Goal: Communication & Community: Answer question/provide support

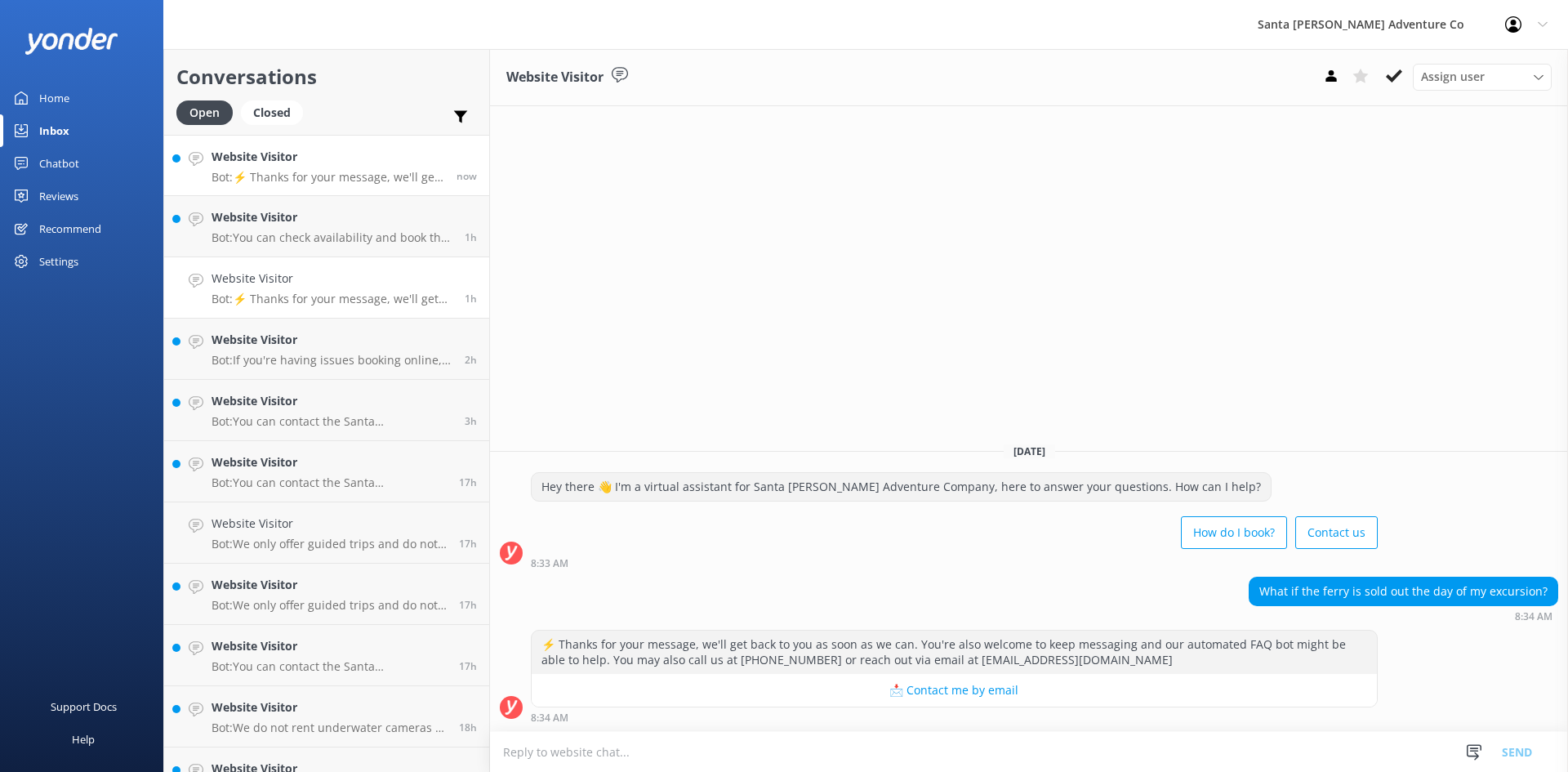
click at [301, 175] on p "Bot: ⚡ Thanks for your message, we'll get back to you as soon as we can. You're…" at bounding box center [328, 177] width 233 height 14
click at [580, 752] on textarea at bounding box center [1028, 752] width 1078 height 40
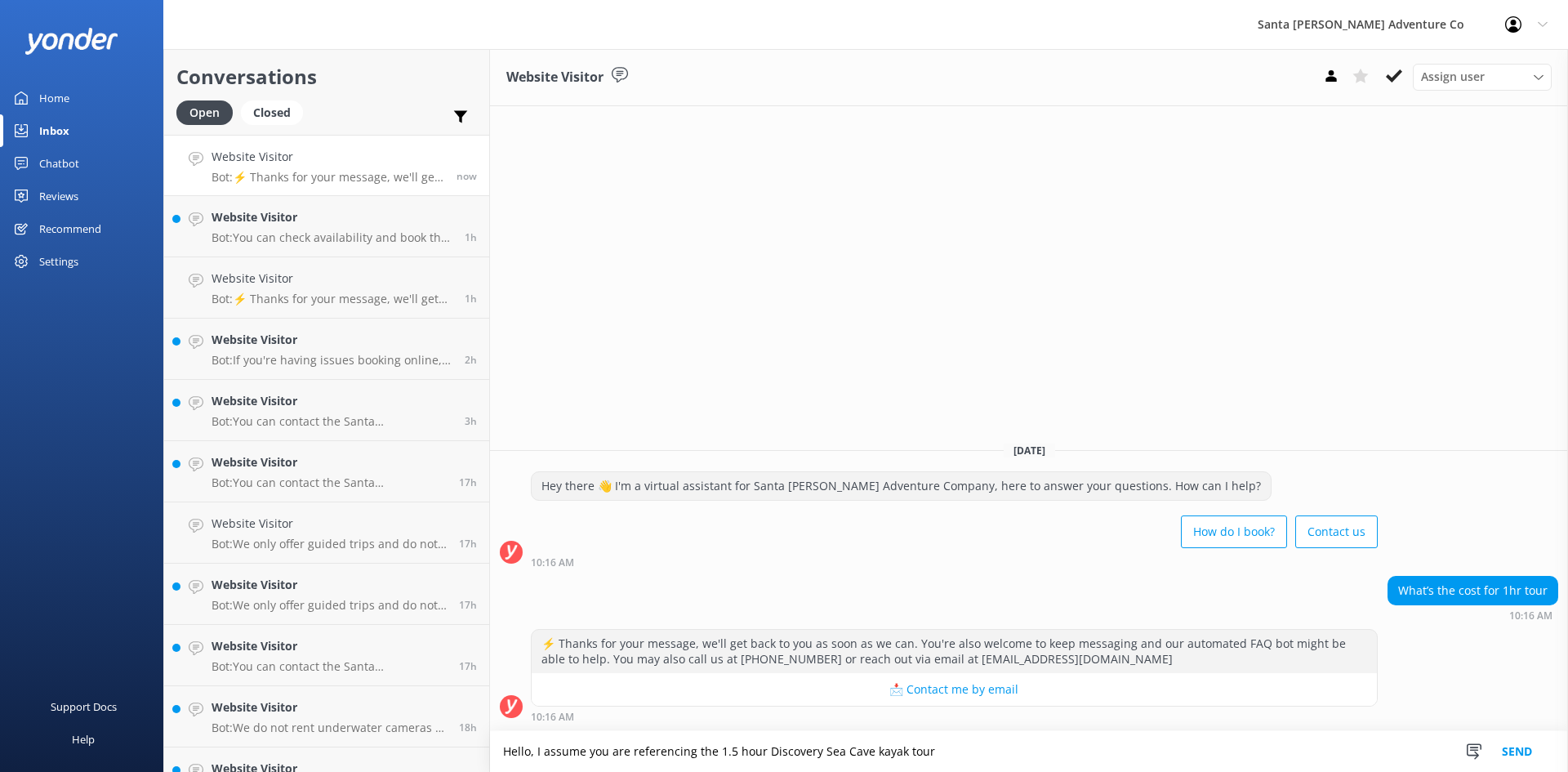
click at [873, 749] on textarea "Hello, I assume you are referencing the 1.5 hour Discovery Sea Cave kayak tour" at bounding box center [1028, 752] width 1078 height 41
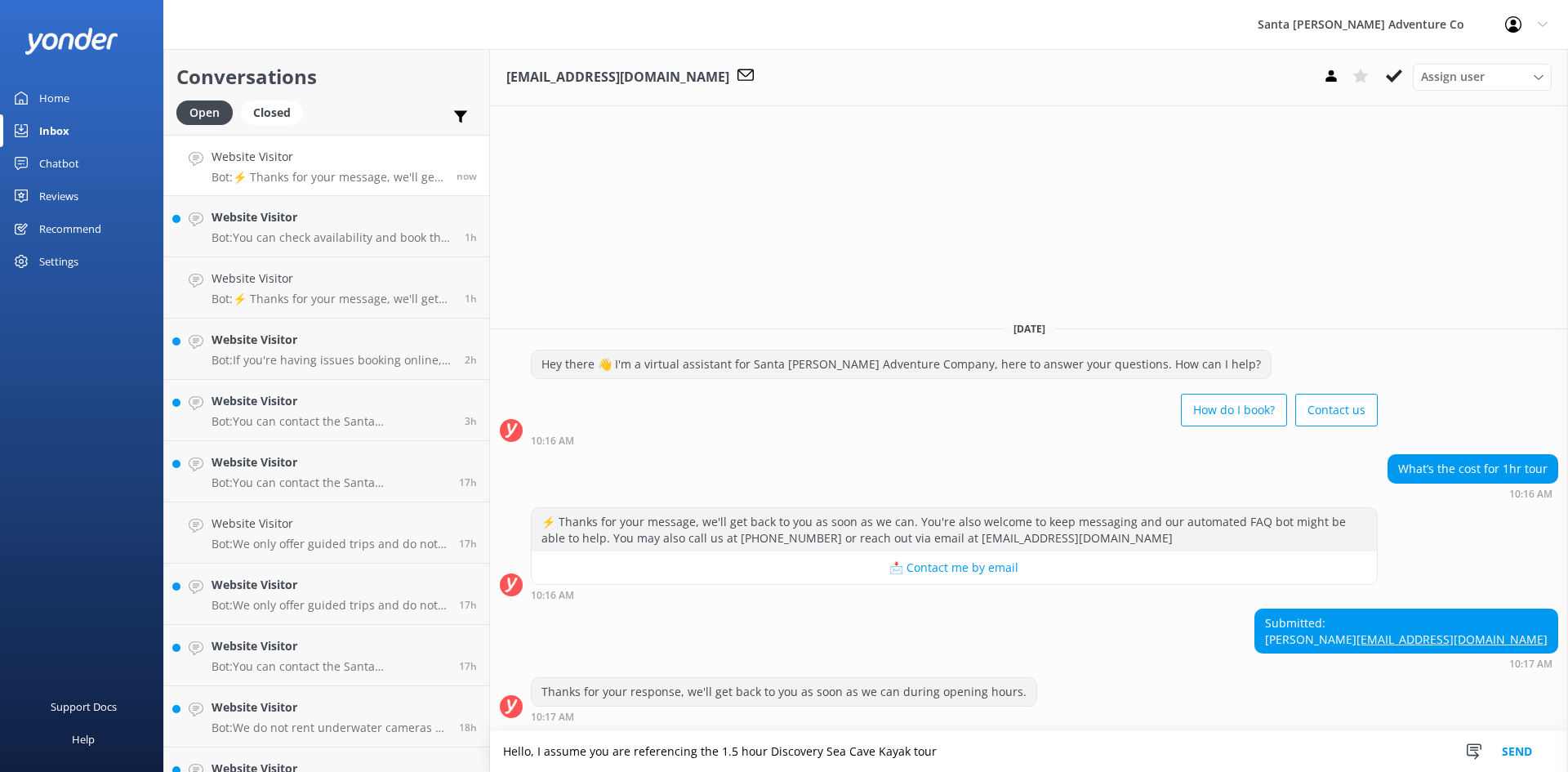
click at [950, 750] on textarea "Hello, I assume you are referencing the 1.5 hour Discovery Sea Cave Kayak tour" at bounding box center [1028, 752] width 1078 height 41
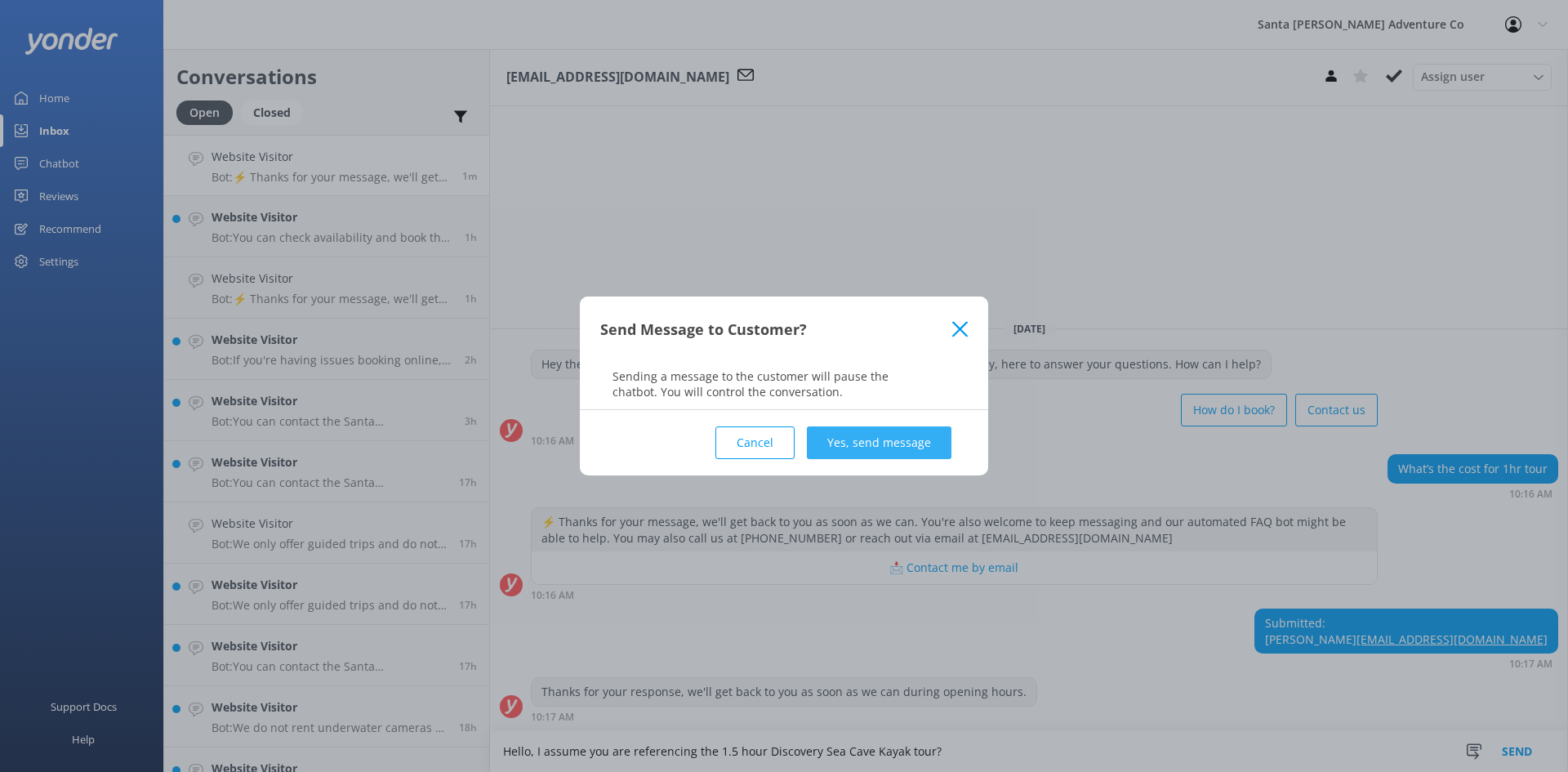
type textarea "Hello, I assume you are referencing the 1.5 hour Discovery Sea Cave Kayak tour?"
click at [888, 427] on button "Yes, send message" at bounding box center [879, 442] width 145 height 33
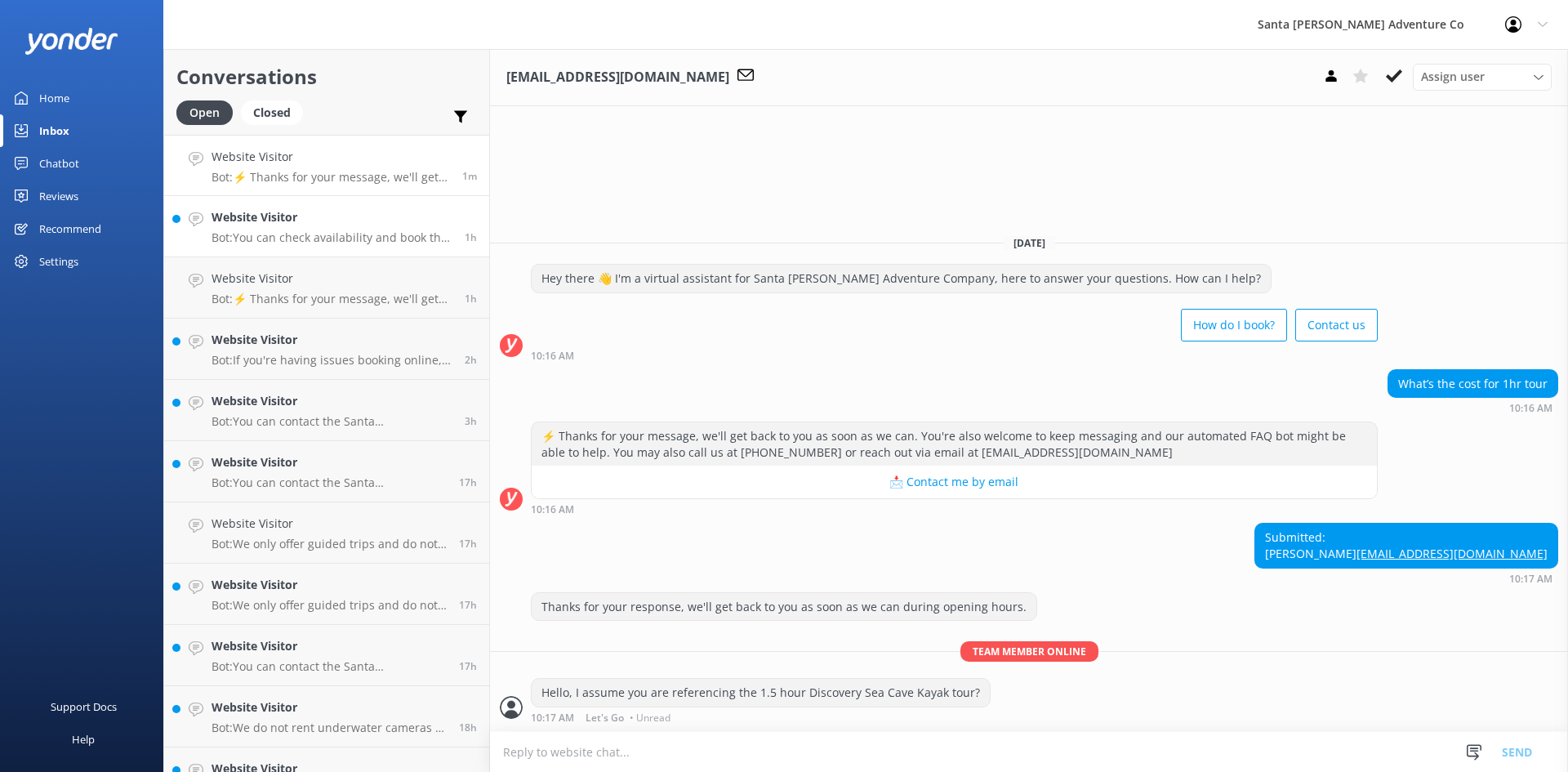
click at [344, 239] on p "Bot: You can check availability and book the Gaviota Coast Kayak Tour online at…" at bounding box center [332, 237] width 241 height 14
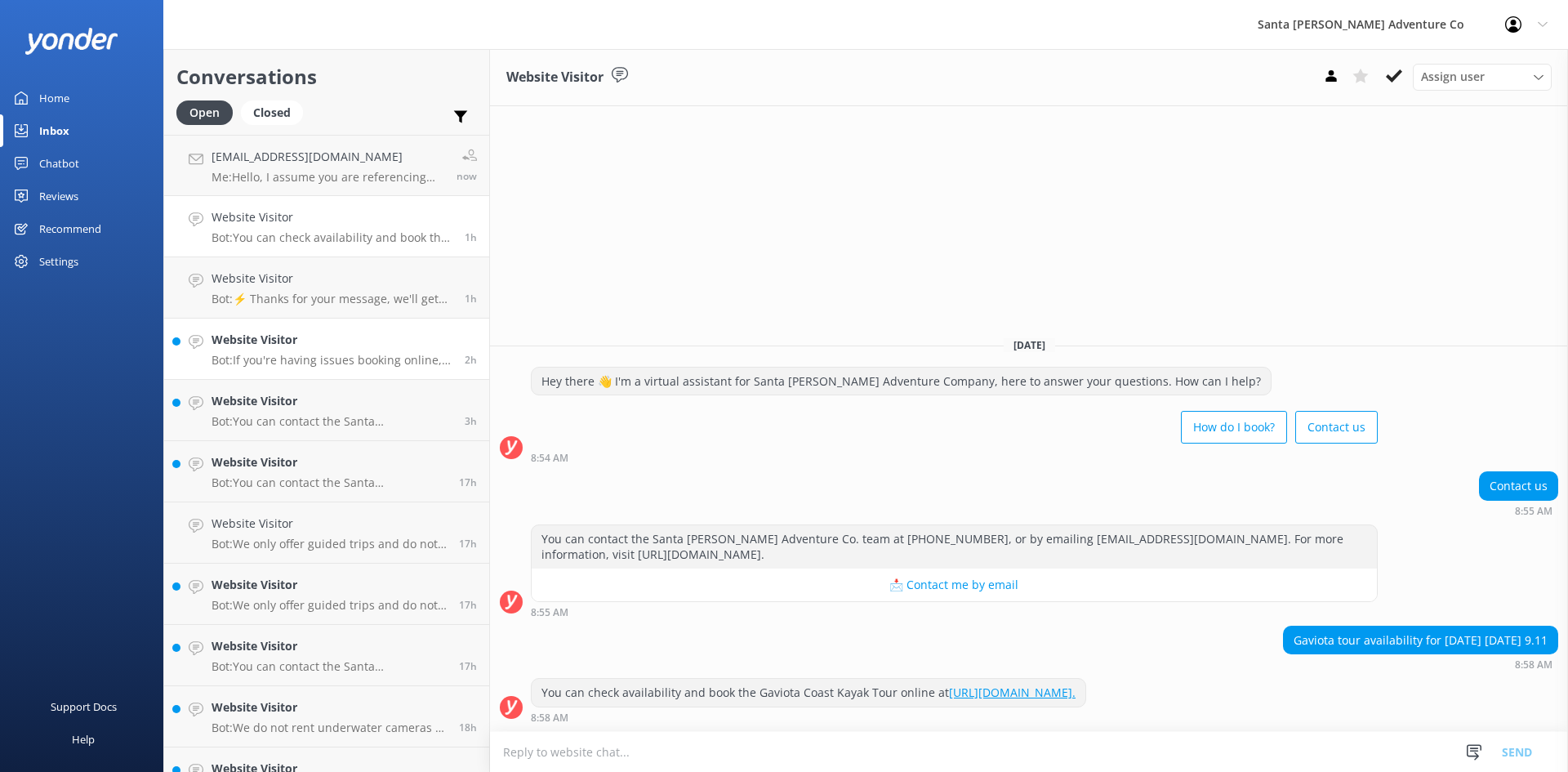
click at [318, 352] on div "Website Visitor Bot: If you're having issues booking online, please contact the…" at bounding box center [332, 348] width 241 height 36
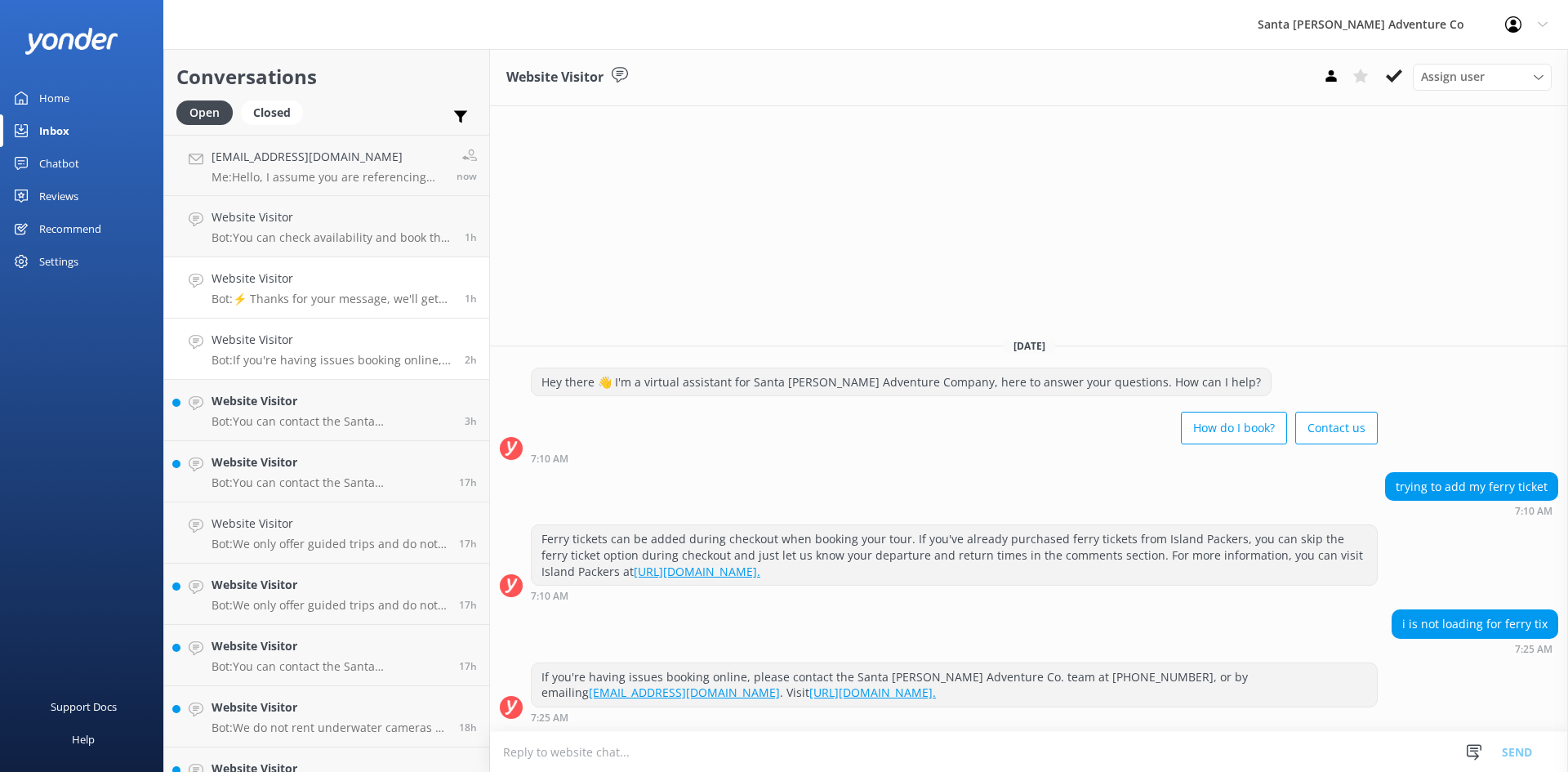
click at [266, 298] on p "Bot: ⚡ Thanks for your message, we'll get back to you as soon as we can. You're…" at bounding box center [332, 298] width 241 height 14
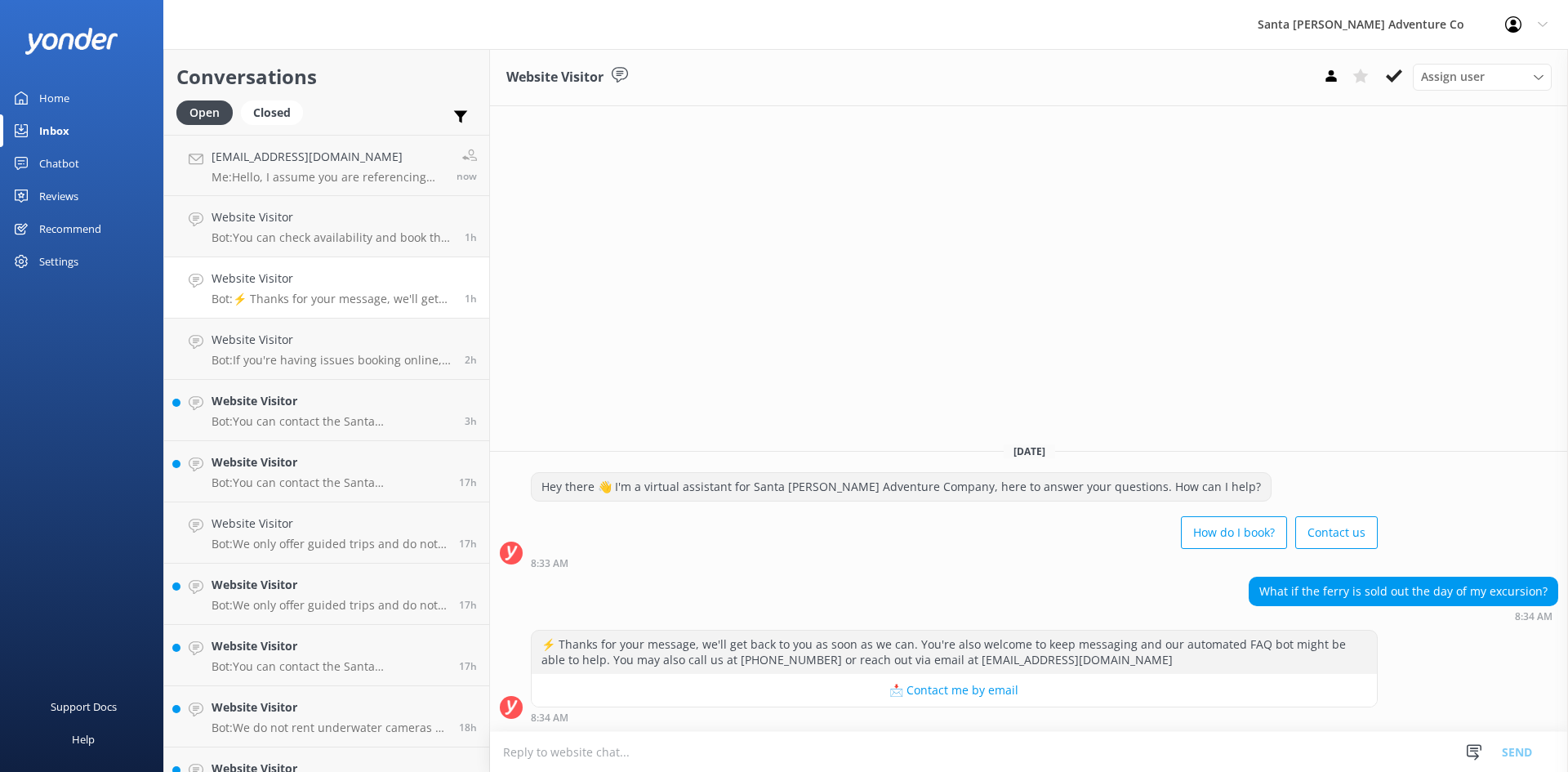
click at [746, 753] on textarea at bounding box center [1028, 752] width 1078 height 40
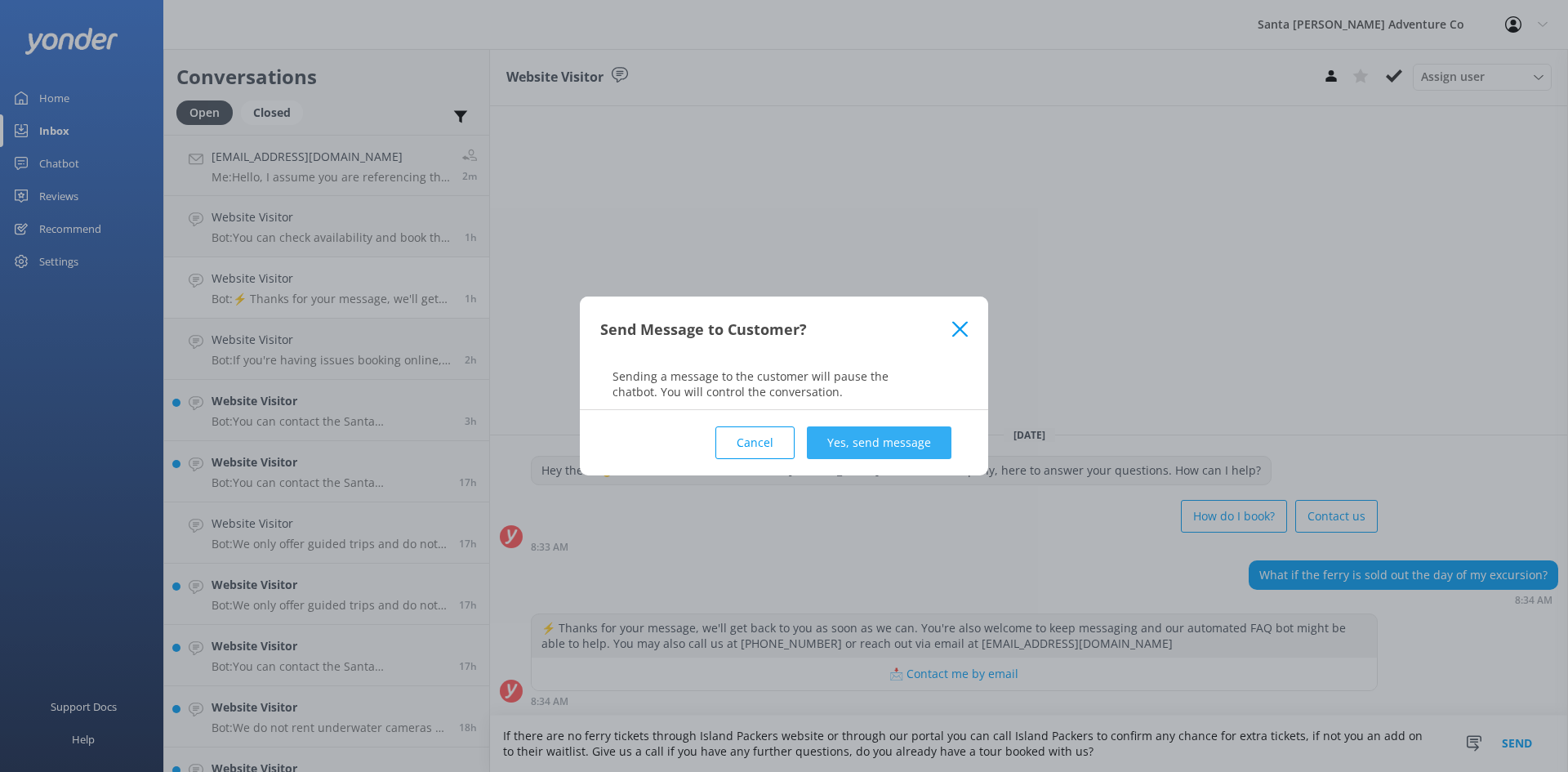
type textarea "If there are no ferry tickets through Island Packers website or through our por…"
click at [886, 442] on button "Yes, send message" at bounding box center [879, 442] width 145 height 33
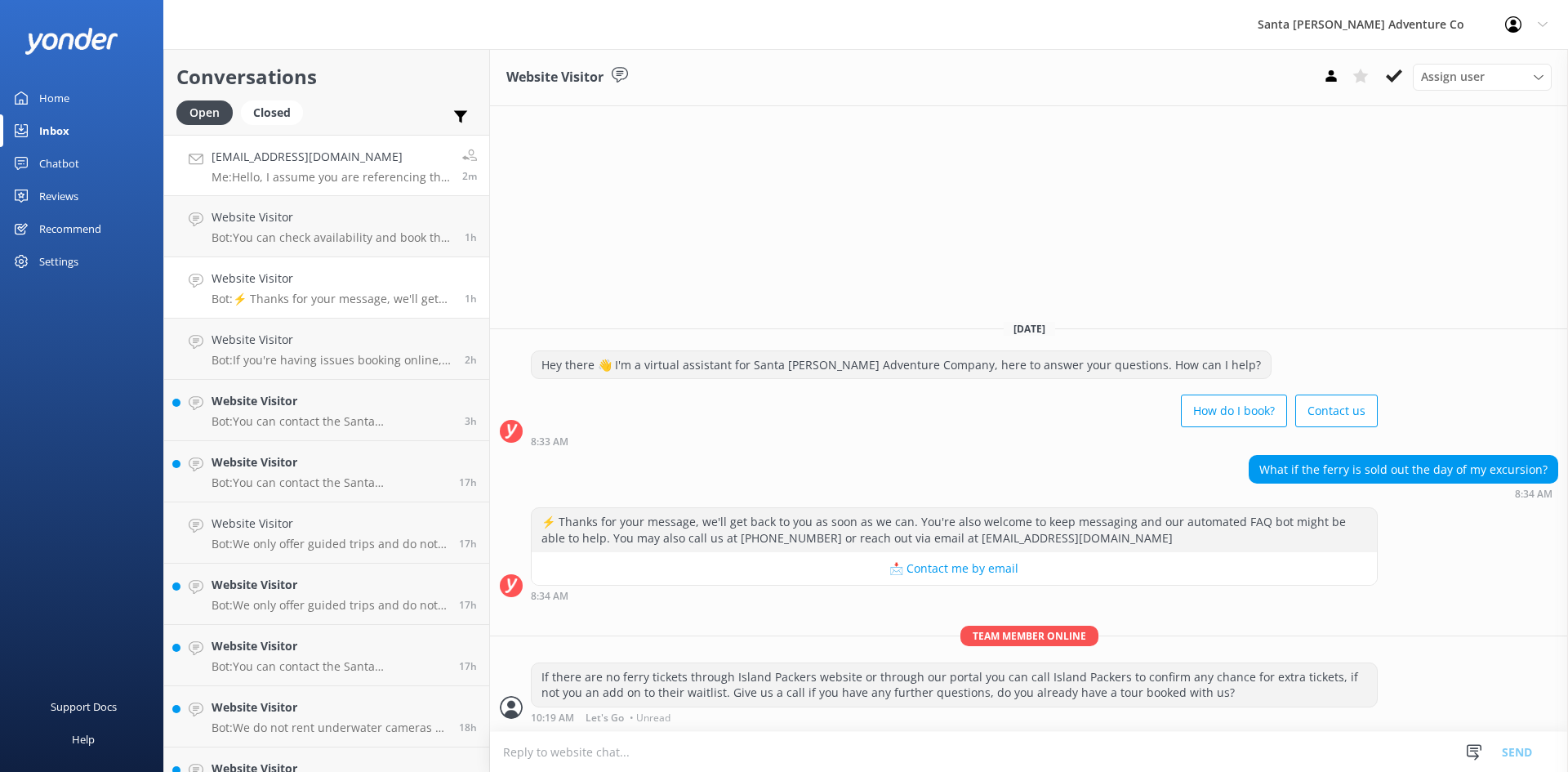
click at [338, 177] on p "Me: Hello, I assume you are referencing the 1.5 hour Discovery Sea Cave Kayak t…" at bounding box center [331, 177] width 239 height 14
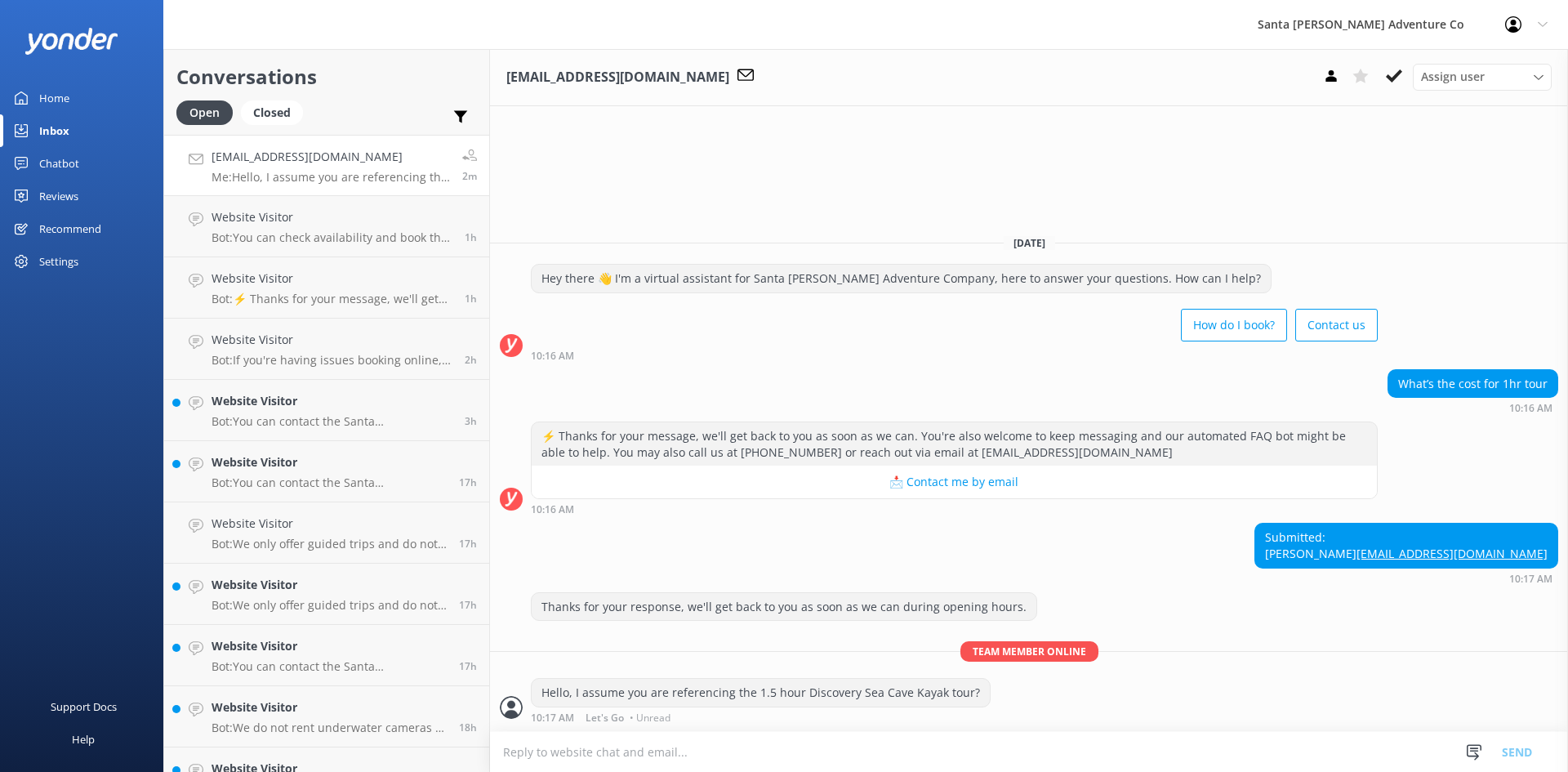
drag, startPoint x: 1473, startPoint y: 554, endPoint x: 1312, endPoint y: 512, distance: 166.4
click at [1311, 523] on div "Submitted: [PERSON_NAME] [PERSON_NAME][EMAIL_ADDRESS][DOMAIN_NAME] 10:17 AM" at bounding box center [1028, 553] width 1078 height 60
drag, startPoint x: 1426, startPoint y: 555, endPoint x: 1555, endPoint y: 561, distance: 129.1
click at [1555, 561] on div "Submitted: [PERSON_NAME] [PERSON_NAME][EMAIL_ADDRESS][DOMAIN_NAME]" at bounding box center [1406, 545] width 302 height 43
copy link "[EMAIL_ADDRESS][DOMAIN_NAME]"
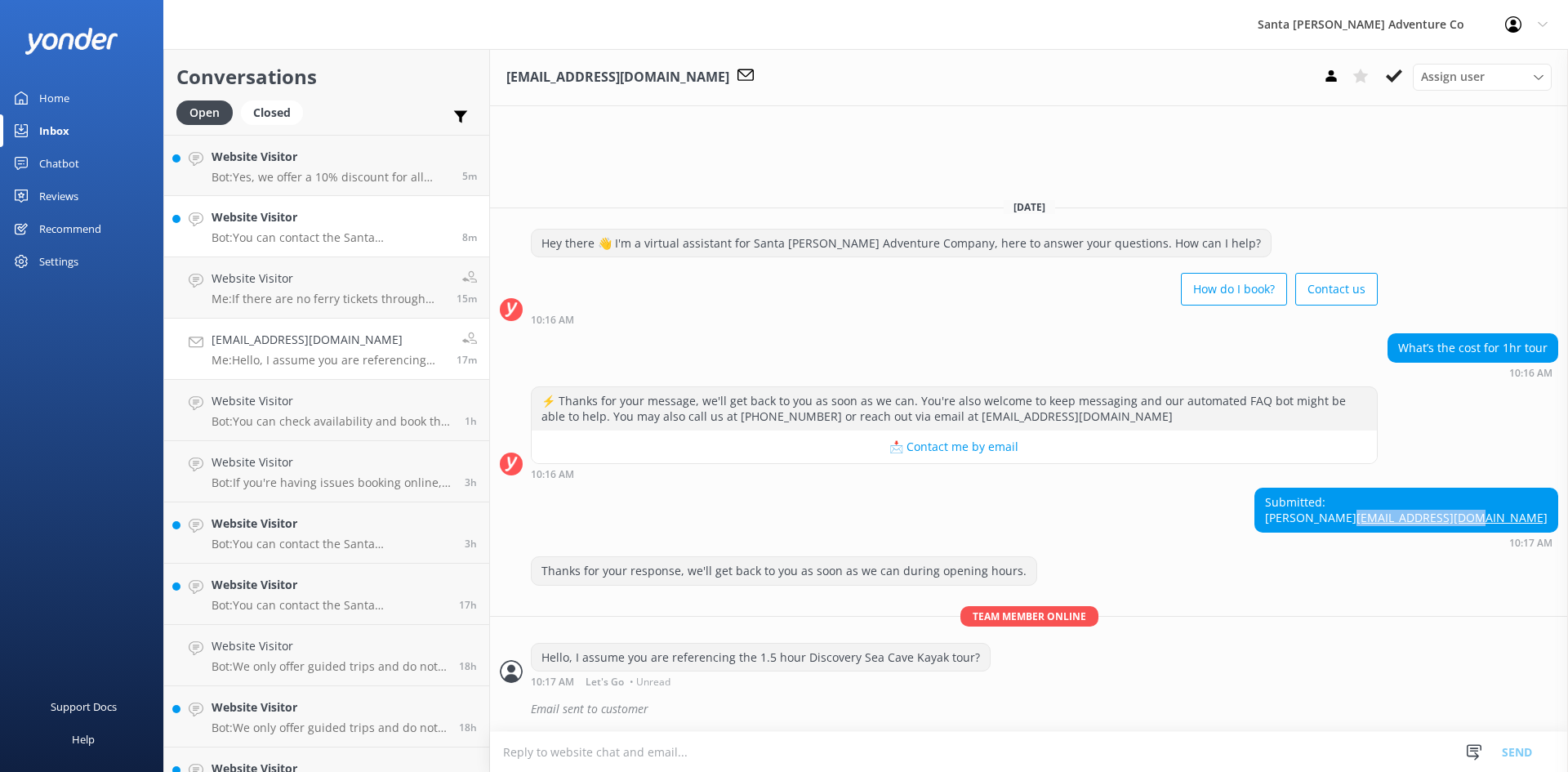
click at [277, 212] on h4 "Website Visitor" at bounding box center [331, 217] width 239 height 18
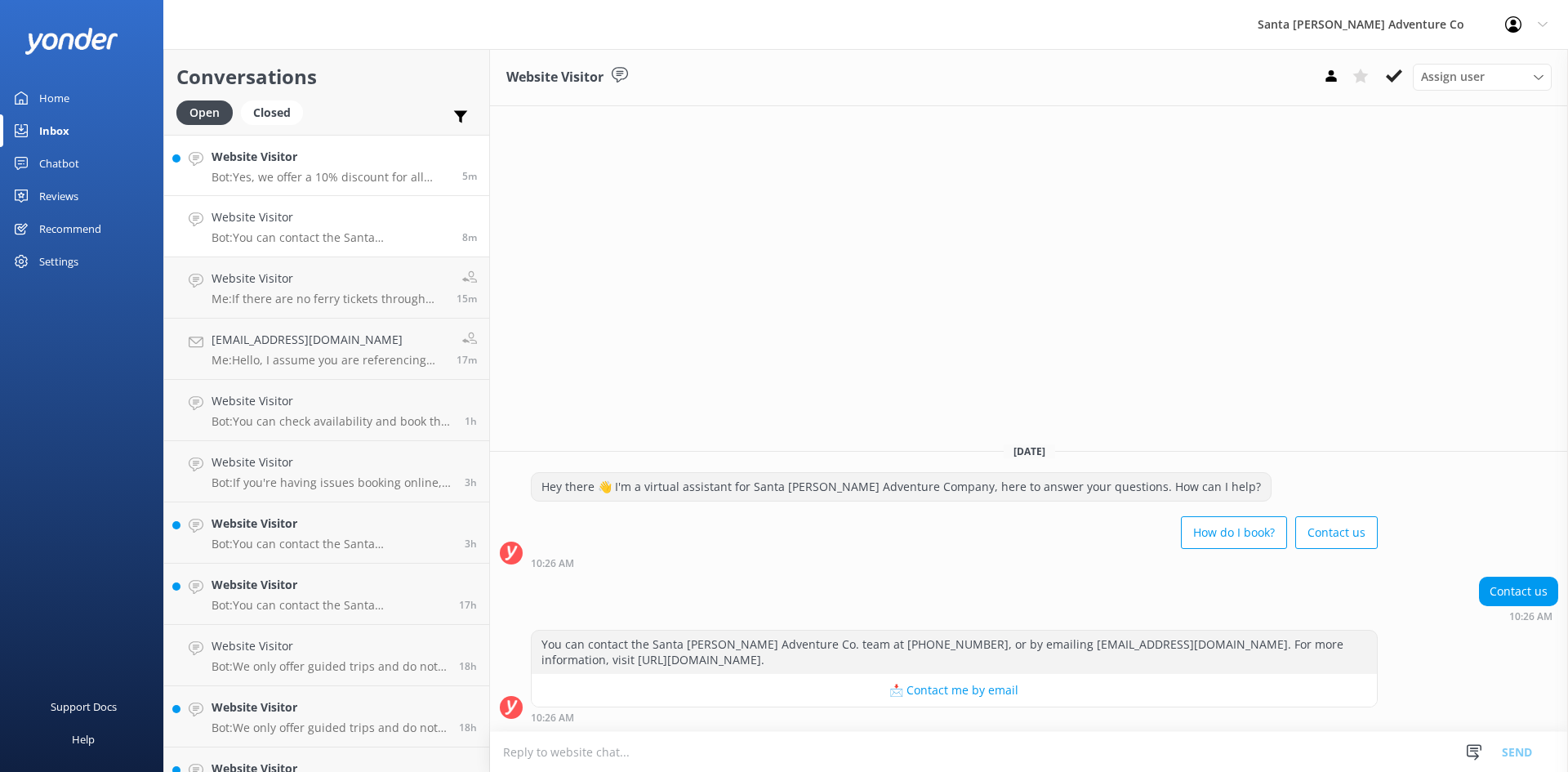
click at [269, 164] on h4 "Website Visitor" at bounding box center [331, 156] width 239 height 18
